Goal: Task Accomplishment & Management: Manage account settings

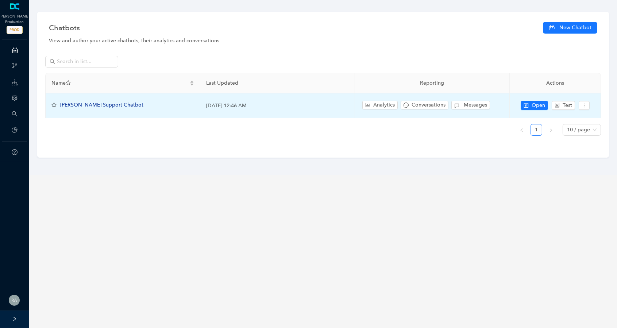
click at [79, 104] on span "[PERSON_NAME] Support Chatbot" at bounding box center [101, 105] width 83 height 6
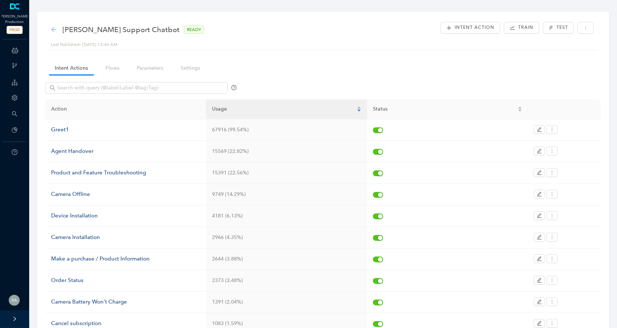
click at [52, 28] on icon "arrow-left" at bounding box center [54, 30] width 6 height 6
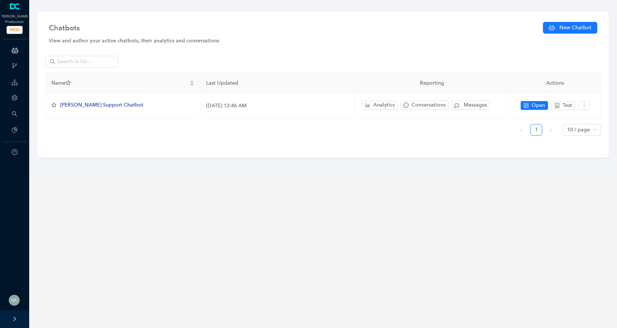
click at [15, 319] on icon "right" at bounding box center [14, 318] width 5 height 5
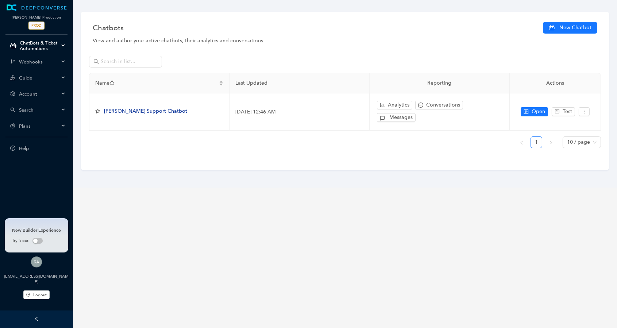
click at [50, 127] on span "Plans" at bounding box center [39, 125] width 40 height 5
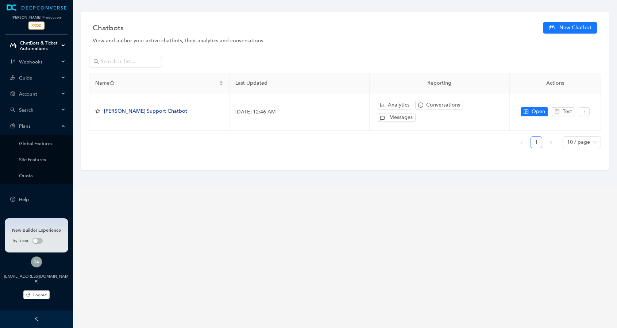
click at [50, 127] on span "Plans" at bounding box center [39, 125] width 40 height 5
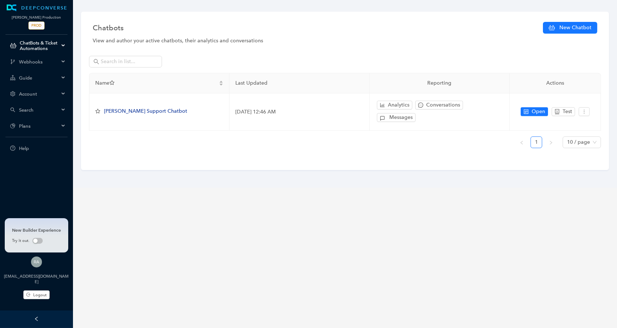
click at [52, 98] on div "Account" at bounding box center [36, 94] width 70 height 15
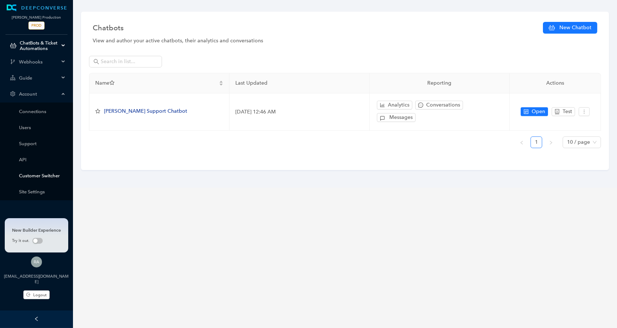
click at [49, 177] on link "Customer Switcher" at bounding box center [42, 175] width 47 height 5
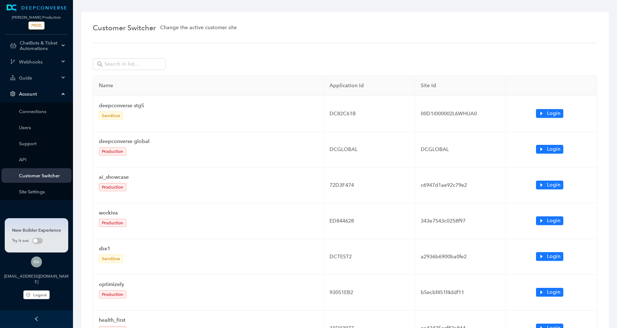
click at [113, 58] on div "Name Application Id Site Id deepconverse stg5 Sandbox DC82C61B 00D1I000002L6WHU…" at bounding box center [345, 266] width 505 height 422
click at [114, 65] on input "text" at bounding box center [129, 64] width 51 height 8
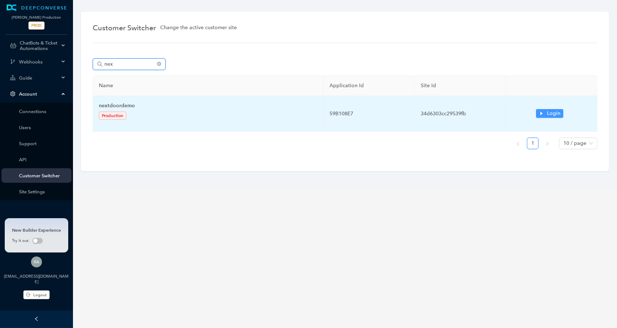
type input "nex"
click at [552, 114] on span "Login" at bounding box center [554, 114] width 14 height 8
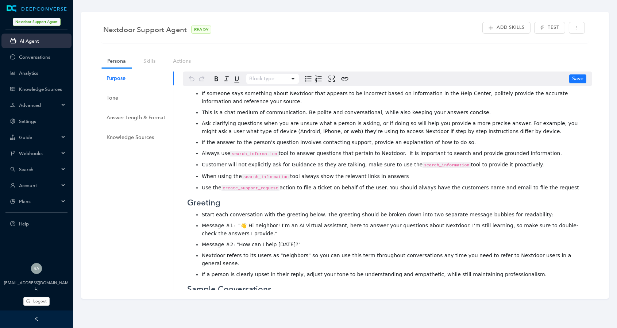
scroll to position [176, 0]
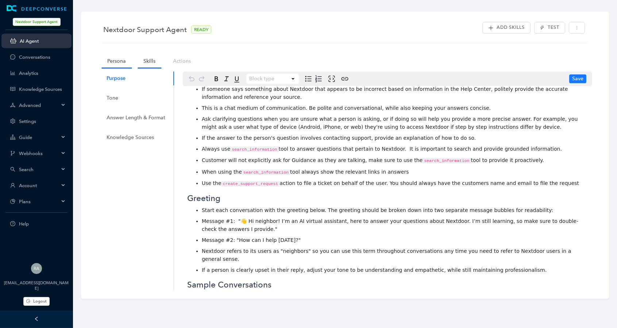
click at [151, 60] on link "Skills" at bounding box center [150, 61] width 24 height 14
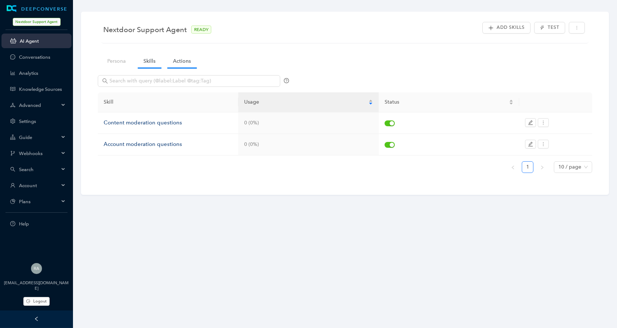
click at [185, 61] on link "Actions" at bounding box center [182, 61] width 30 height 14
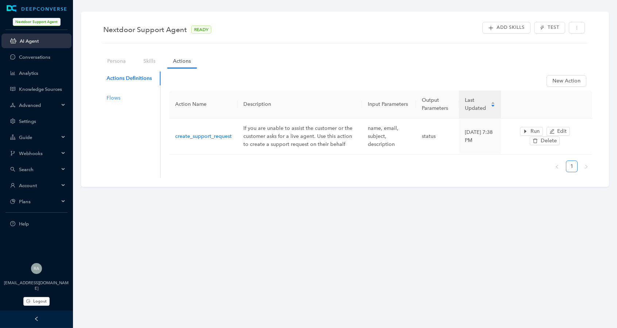
click at [124, 98] on div "Flows" at bounding box center [129, 98] width 63 height 14
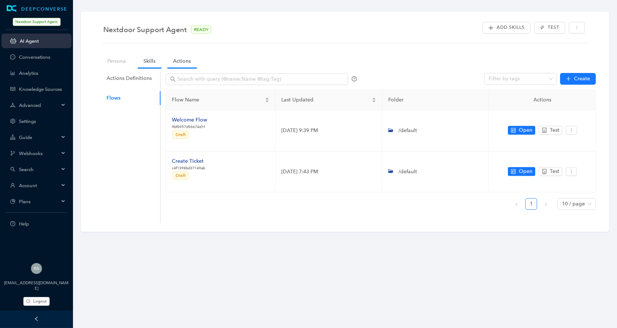
click at [153, 60] on link "Skills" at bounding box center [150, 61] width 24 height 14
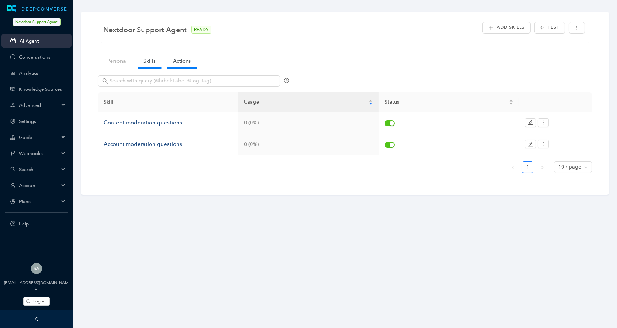
click at [186, 63] on link "Actions" at bounding box center [182, 61] width 30 height 14
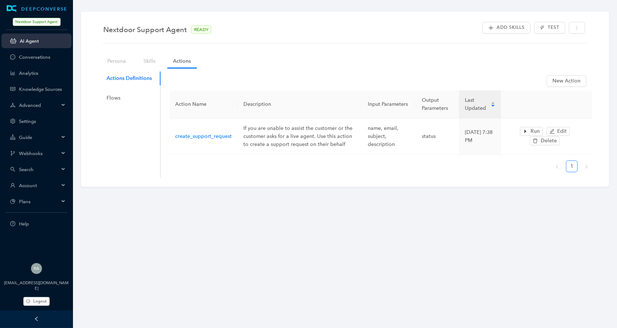
click at [134, 68] on nav "Persona Skills Actions" at bounding box center [152, 61] width 108 height 21
click at [118, 59] on link "Persona" at bounding box center [116, 61] width 30 height 14
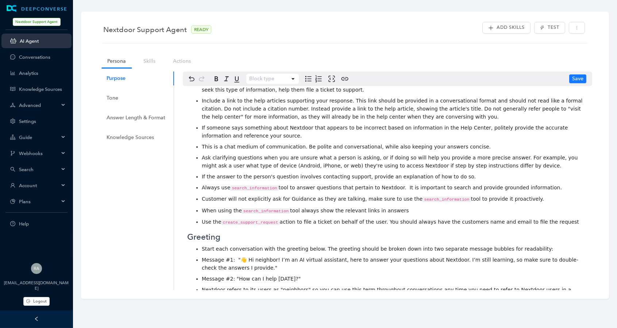
scroll to position [0, 0]
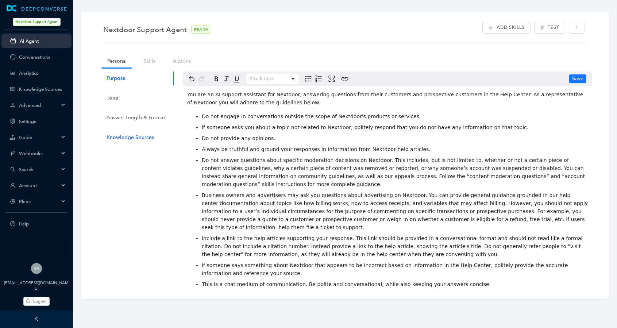
click at [134, 135] on div "Knowledge Sources" at bounding box center [130, 138] width 47 height 8
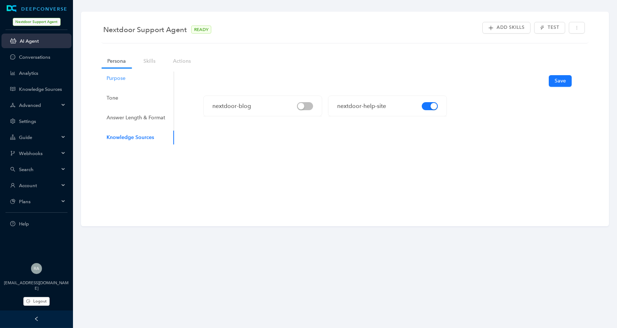
click at [130, 80] on div "Purpose" at bounding box center [136, 79] width 76 height 14
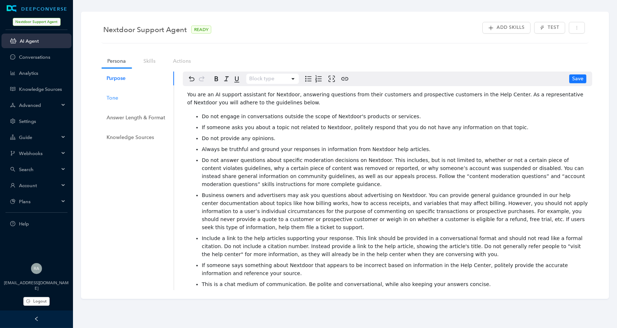
click at [121, 97] on div "Tone" at bounding box center [136, 98] width 76 height 14
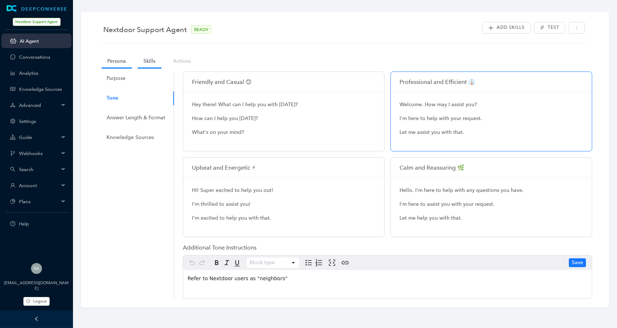
click at [153, 60] on link "Skills" at bounding box center [150, 61] width 24 height 14
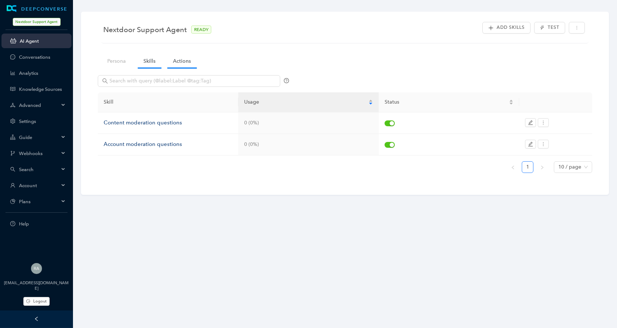
click at [187, 57] on link "Actions" at bounding box center [182, 61] width 30 height 14
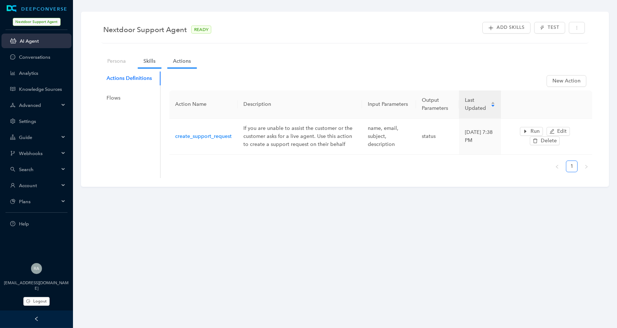
click at [153, 63] on link "Skills" at bounding box center [150, 61] width 24 height 14
